Goal: Information Seeking & Learning: Learn about a topic

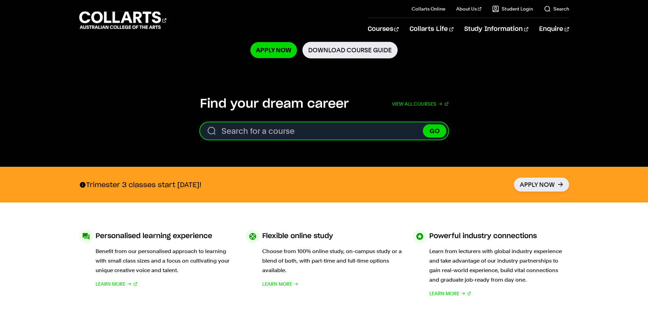
click at [266, 138] on input "Search for a course" at bounding box center [324, 130] width 248 height 17
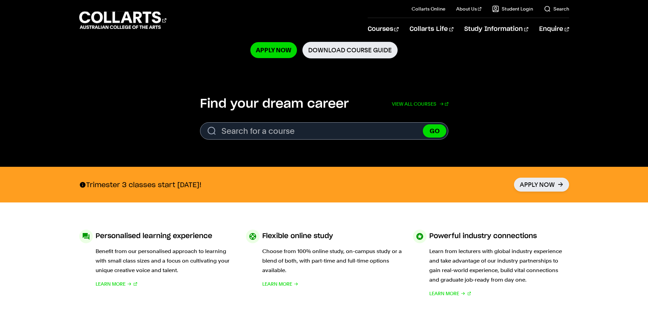
click at [432, 102] on link "View all courses" at bounding box center [420, 104] width 56 height 15
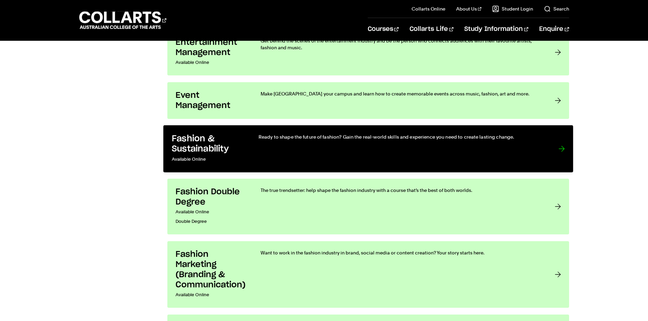
scroll to position [748, 0]
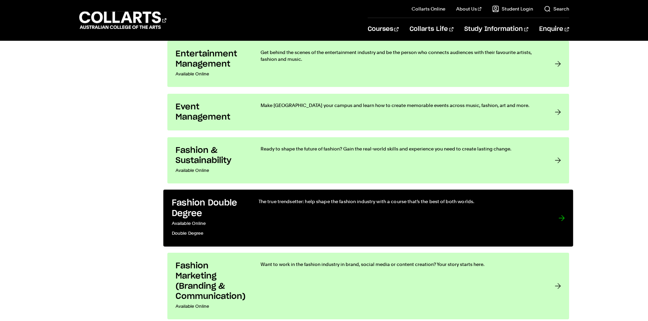
click at [547, 218] on link "Fashion Double Degree Available Online Double Degree The true trendsetter: help…" at bounding box center [368, 218] width 410 height 57
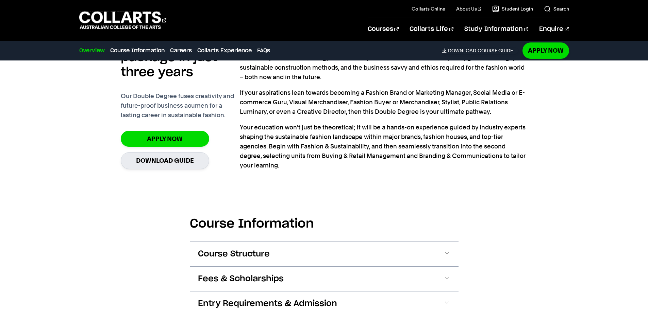
scroll to position [578, 0]
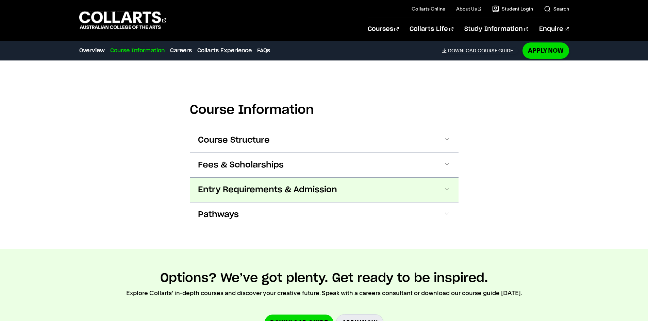
click at [277, 185] on span "Entry Requirements & Admission" at bounding box center [267, 190] width 139 height 11
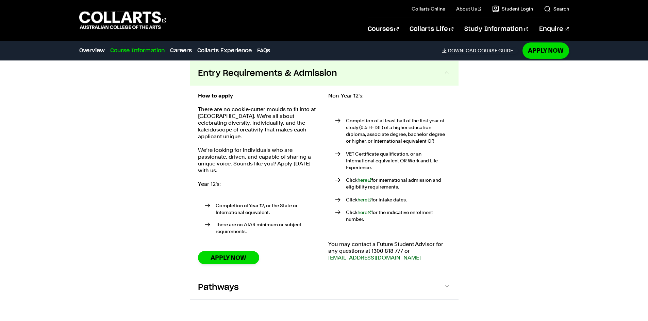
scroll to position [661, 0]
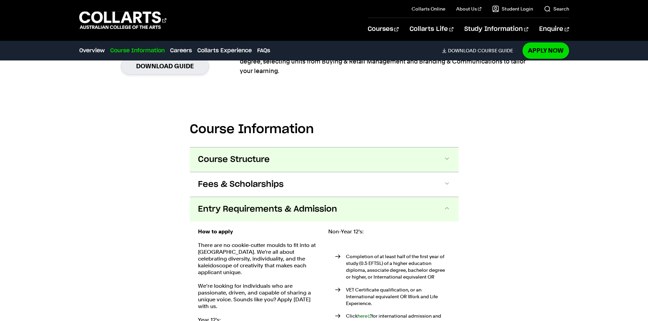
click at [278, 155] on button "Course Structure" at bounding box center [324, 160] width 269 height 24
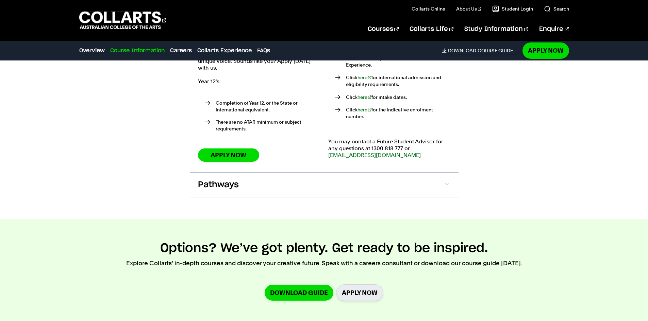
scroll to position [1597, 0]
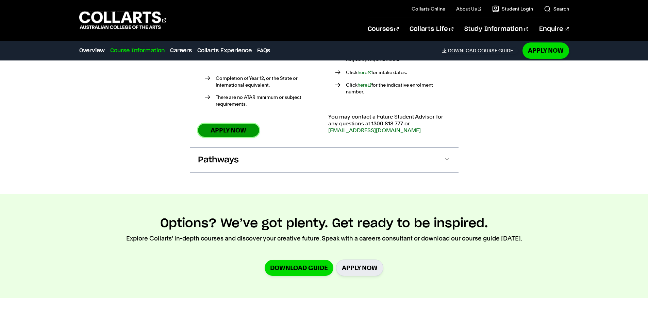
click at [219, 124] on link "Apply Now" at bounding box center [228, 130] width 61 height 13
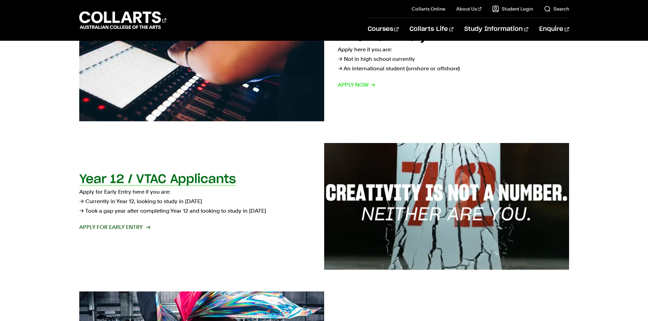
scroll to position [102, 0]
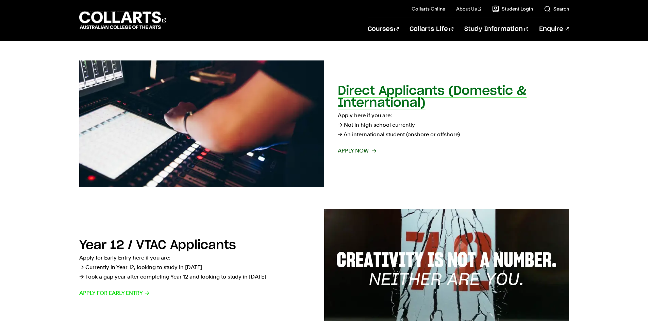
click at [361, 154] on span "Apply now" at bounding box center [357, 151] width 38 height 10
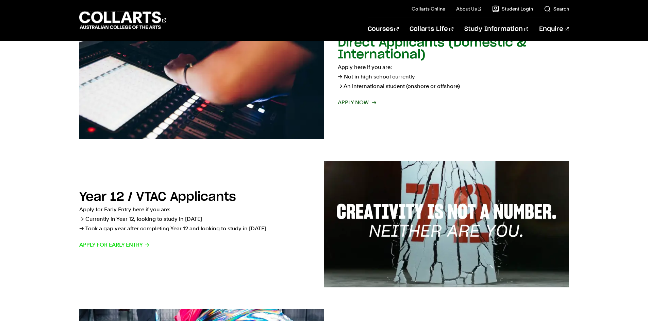
scroll to position [293, 0]
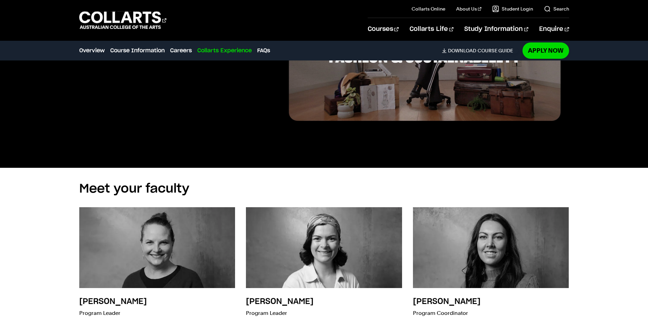
scroll to position [1791, 0]
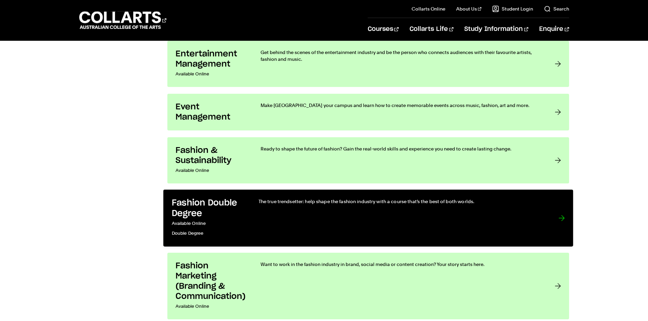
click at [325, 214] on div "The true trendsetter: help shape the fashion industry with a course that’s the …" at bounding box center [401, 218] width 286 height 40
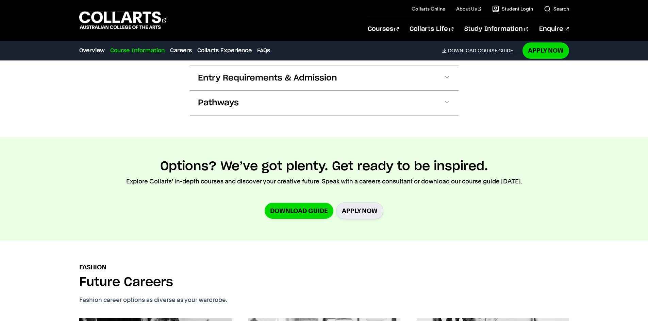
scroll to position [918, 0]
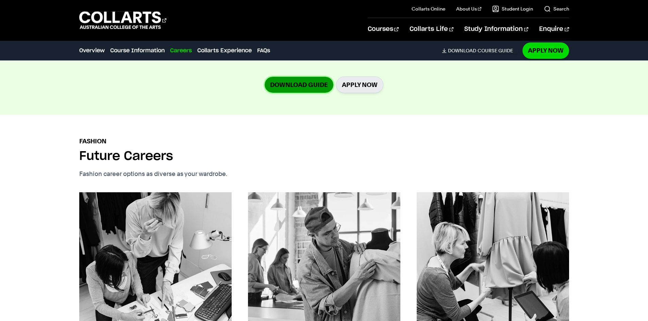
click at [307, 80] on link "Download Guide" at bounding box center [299, 85] width 69 height 16
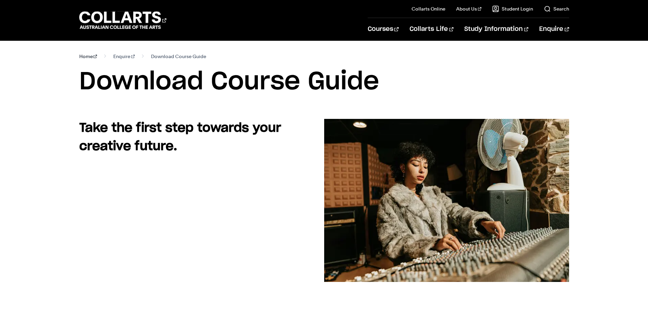
click at [87, 58] on link "Home" at bounding box center [88, 57] width 18 height 10
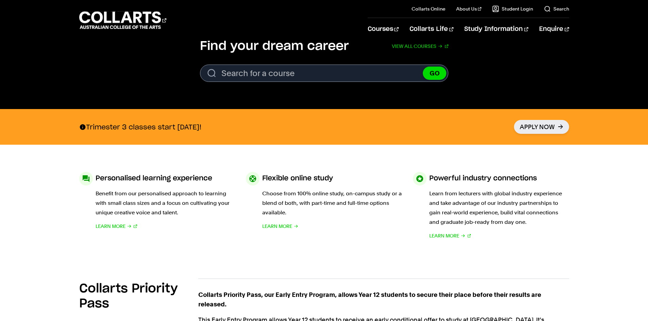
scroll to position [170, 0]
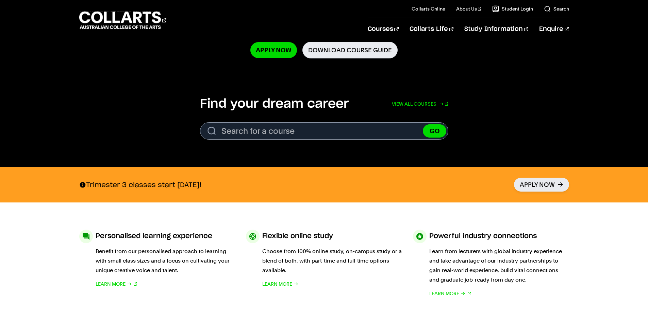
click at [425, 105] on link "View all courses" at bounding box center [420, 104] width 56 height 15
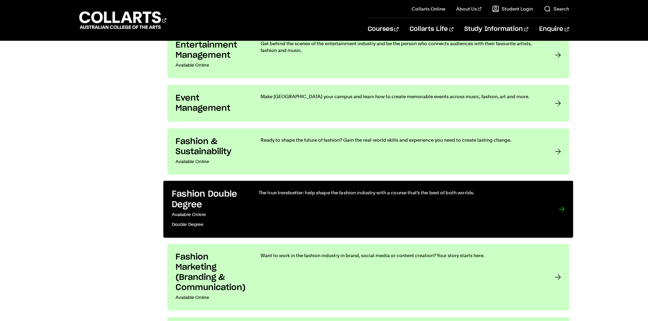
scroll to position [748, 0]
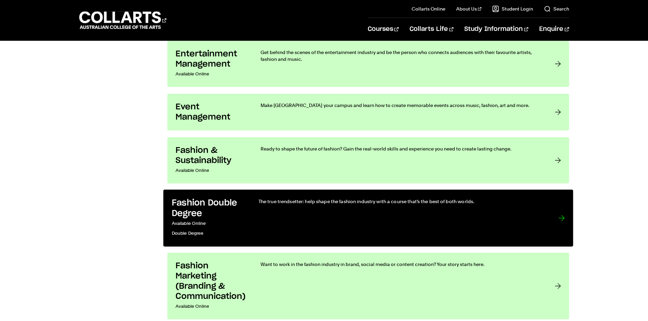
click at [246, 206] on link "Fashion Double Degree Available Online Double Degree The true trendsetter: help…" at bounding box center [368, 218] width 410 height 57
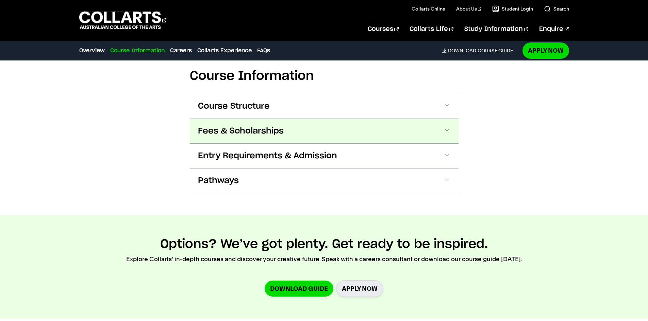
click at [260, 128] on span "Fees & Scholarships" at bounding box center [241, 131] width 86 height 11
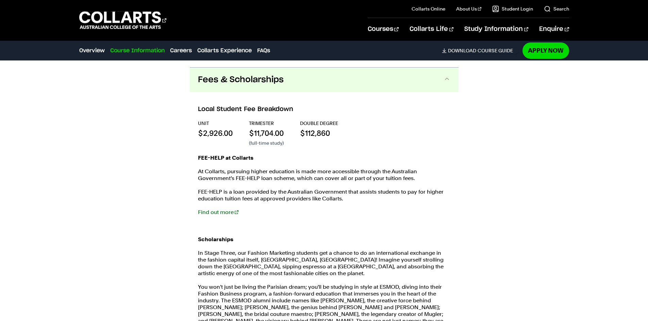
scroll to position [772, 0]
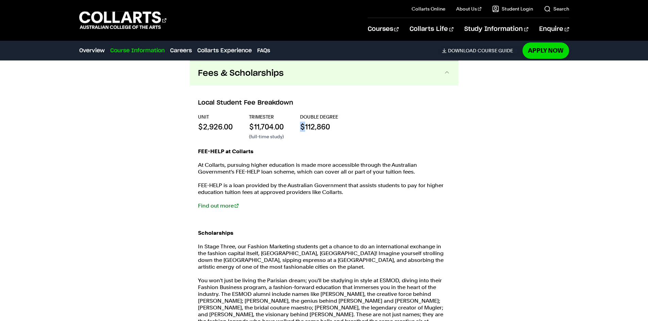
drag, startPoint x: 306, startPoint y: 128, endPoint x: 294, endPoint y: 128, distance: 11.9
click at [294, 128] on div "UNIT $2,926.00 TRIMESTER $11,704.00 (full-time study) Double Degree $112,860" at bounding box center [324, 127] width 252 height 27
click at [329, 141] on div "UNIT $2,926.00 TRIMESTER $11,704.00 (full-time study) Double Degree $112,860 FE…" at bounding box center [324, 233] width 252 height 239
drag, startPoint x: 284, startPoint y: 125, endPoint x: 254, endPoint y: 125, distance: 29.6
click at [254, 125] on p "$11,704.00" at bounding box center [266, 127] width 35 height 10
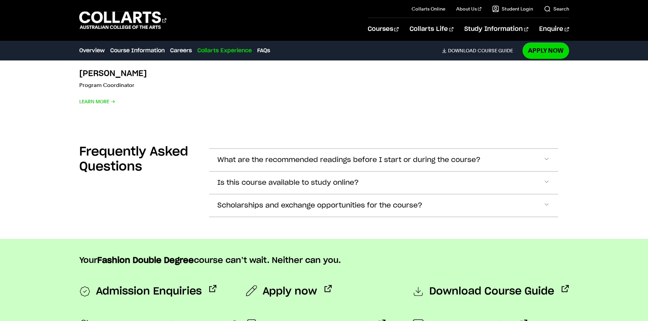
scroll to position [2438, 0]
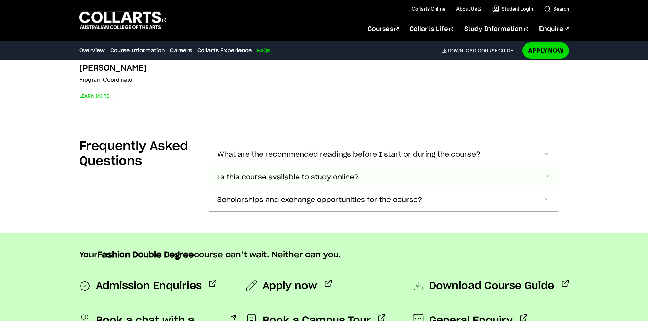
click at [311, 174] on span "Is this course available to study online?" at bounding box center [287, 178] width 141 height 8
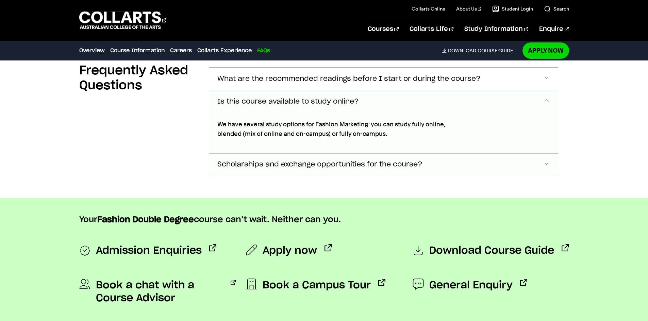
scroll to position [2502, 0]
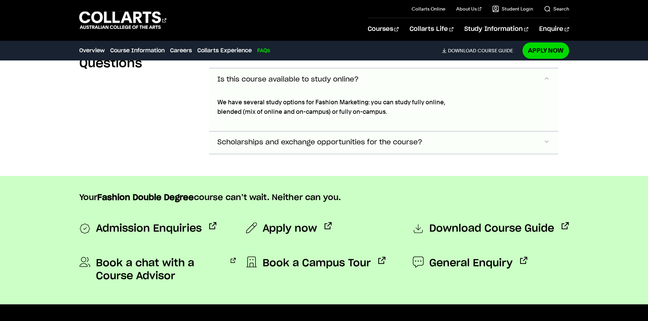
click at [295, 139] on span "Scholarships and exchange opportunities for the course?" at bounding box center [319, 143] width 205 height 8
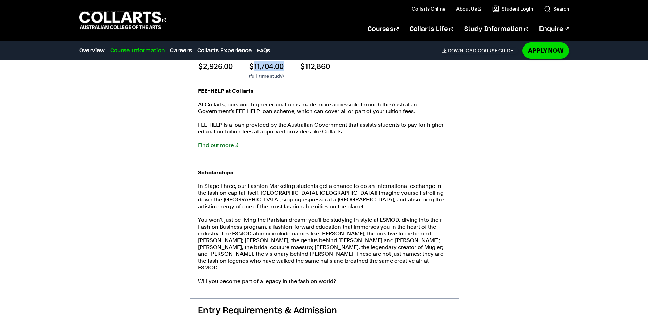
scroll to position [831, 0]
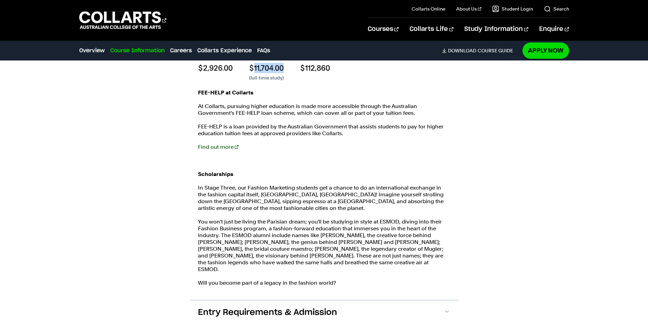
click at [220, 146] on link "Find out more" at bounding box center [218, 147] width 40 height 6
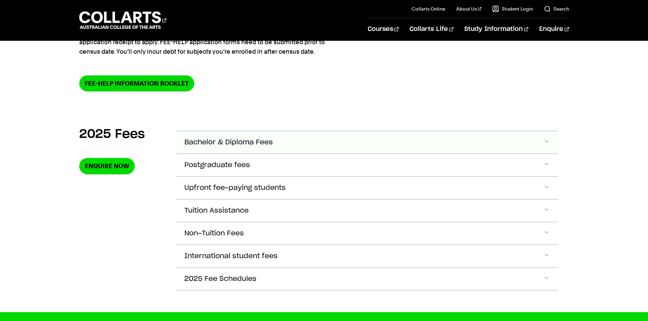
click at [243, 140] on span "Bachelor & Diploma Fees" at bounding box center [228, 143] width 88 height 8
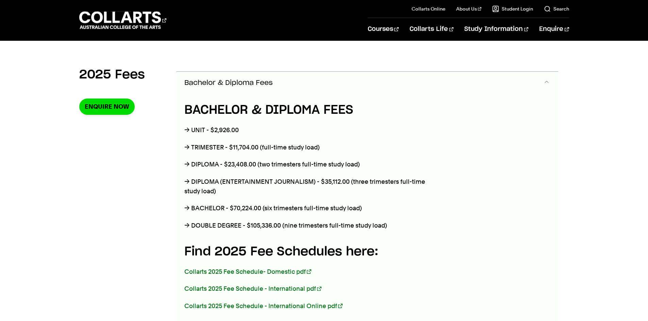
scroll to position [240, 0]
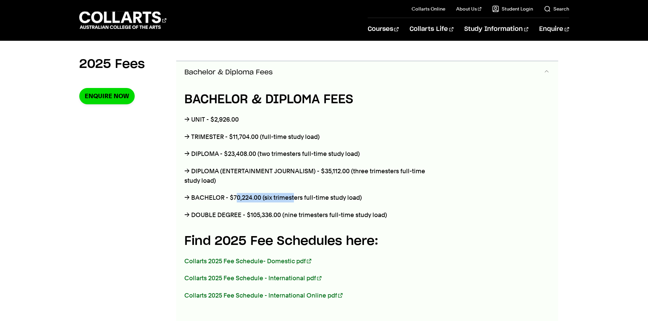
drag, startPoint x: 235, startPoint y: 193, endPoint x: 270, endPoint y: 132, distance: 70.1
click at [293, 195] on p "→ BACHELOR - $70,224.00 (six trimesters full-time study load)" at bounding box center [310, 198] width 252 height 10
